Goal: Task Accomplishment & Management: Use online tool/utility

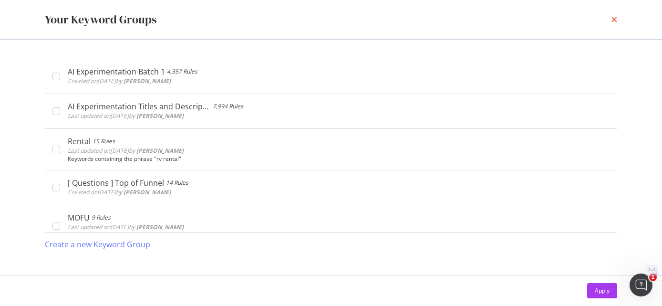
click at [614, 20] on icon "times" at bounding box center [615, 20] width 6 height 8
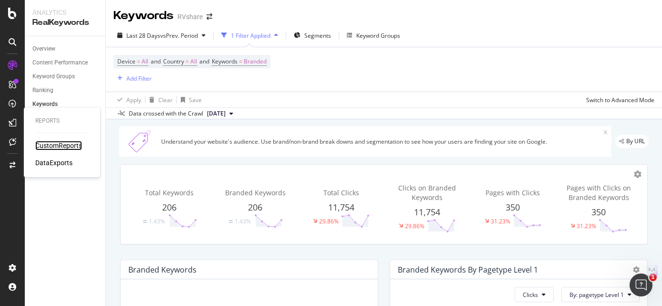
click at [54, 146] on div "CustomReports" at bounding box center [58, 146] width 47 height 10
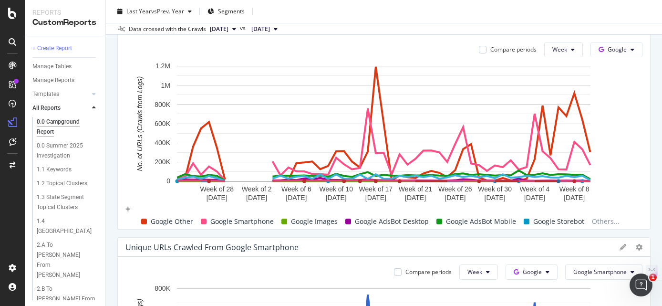
scroll to position [87, 0]
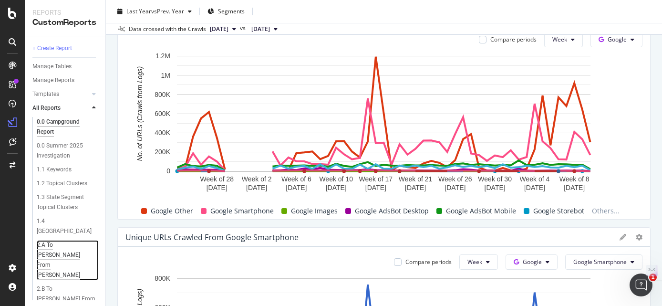
click at [52, 244] on div "2.A To [PERSON_NAME] From [PERSON_NAME]" at bounding box center [66, 260] width 58 height 40
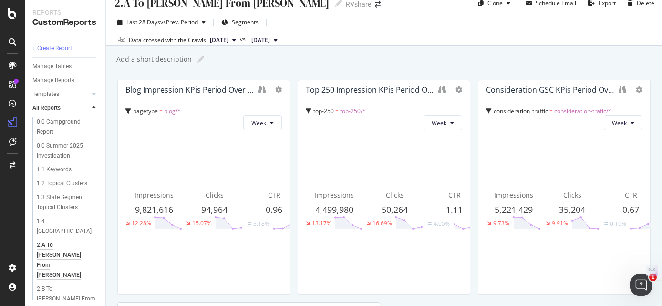
scroll to position [10, 0]
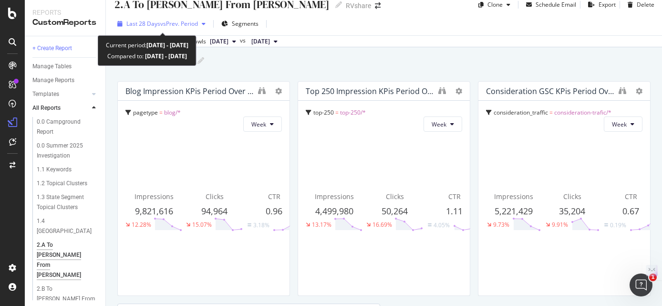
click at [198, 24] on span "vs Prev. Period" at bounding box center [179, 24] width 38 height 8
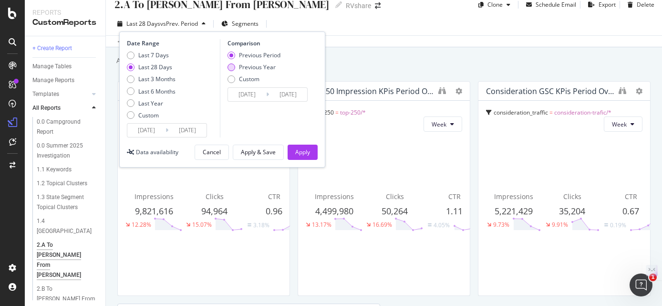
click at [240, 66] on div "Previous Year" at bounding box center [257, 67] width 37 height 8
type input "[DATE]"
click at [311, 152] on button "Apply" at bounding box center [303, 152] width 30 height 15
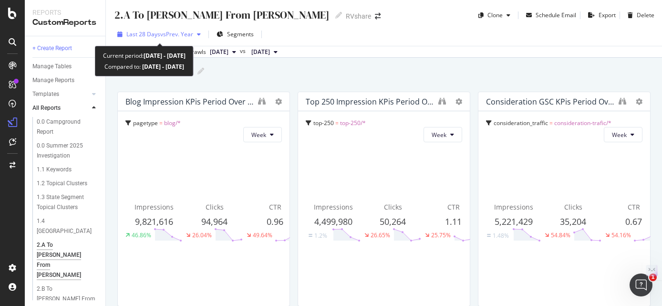
click at [175, 34] on span "vs Prev. Year" at bounding box center [176, 34] width 33 height 8
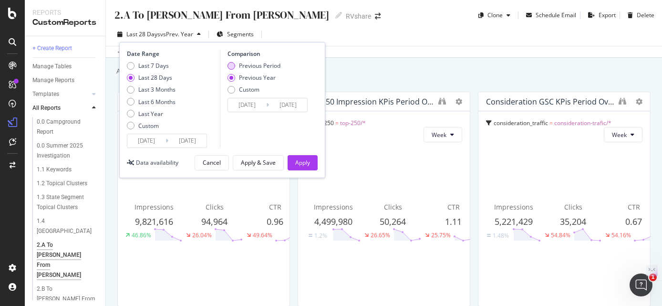
click at [259, 68] on div "Previous Period" at bounding box center [260, 66] width 42 height 8
type input "[DATE]"
click at [303, 158] on div "Apply" at bounding box center [302, 162] width 15 height 8
